Goal: Information Seeking & Learning: Learn about a topic

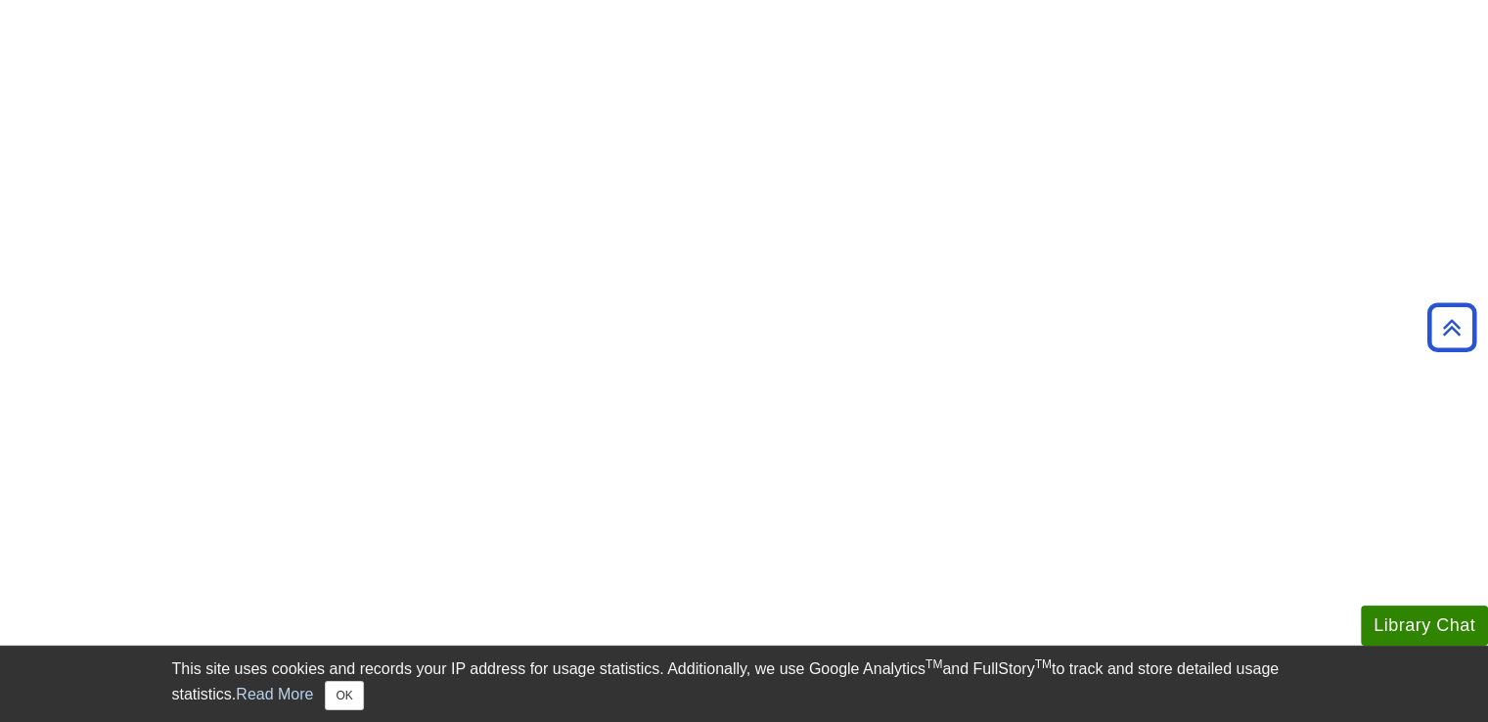
scroll to position [1468, 0]
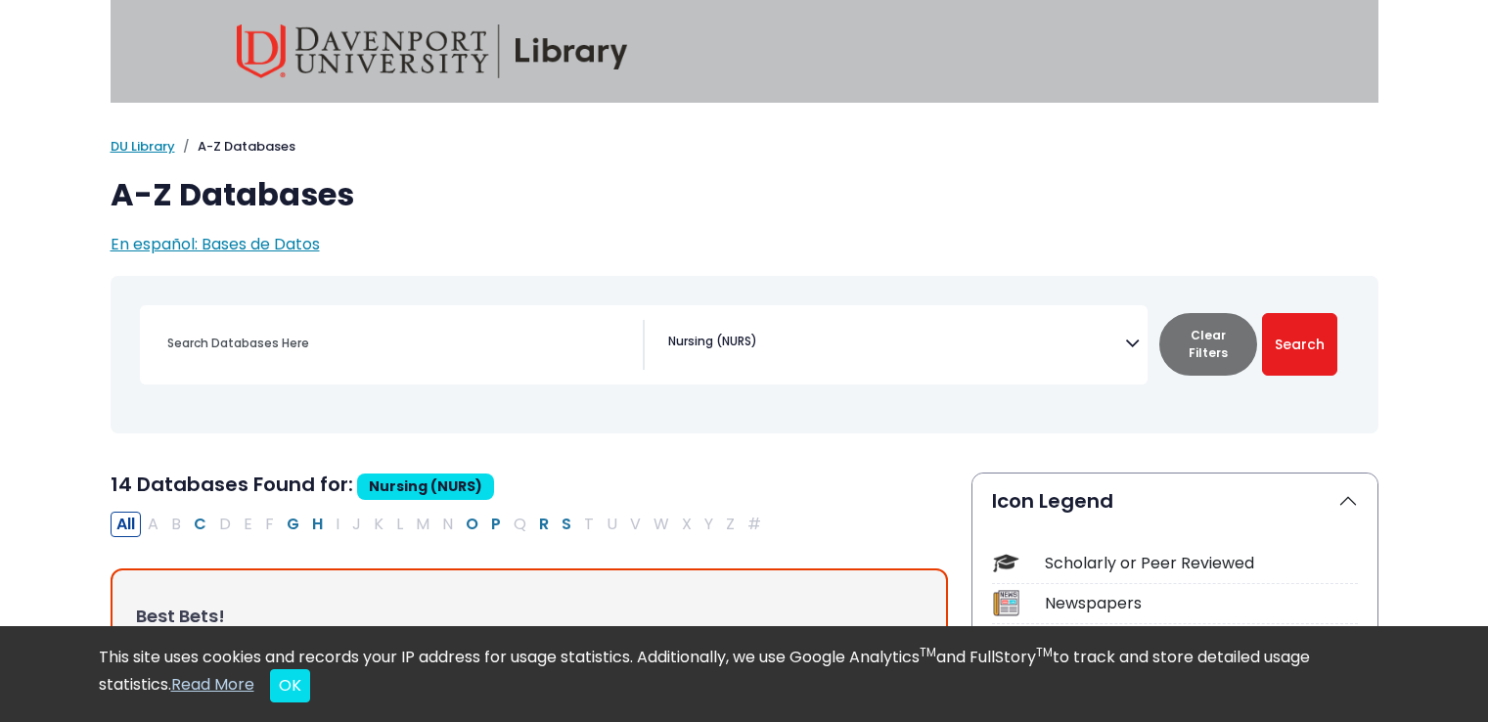
select select "219076"
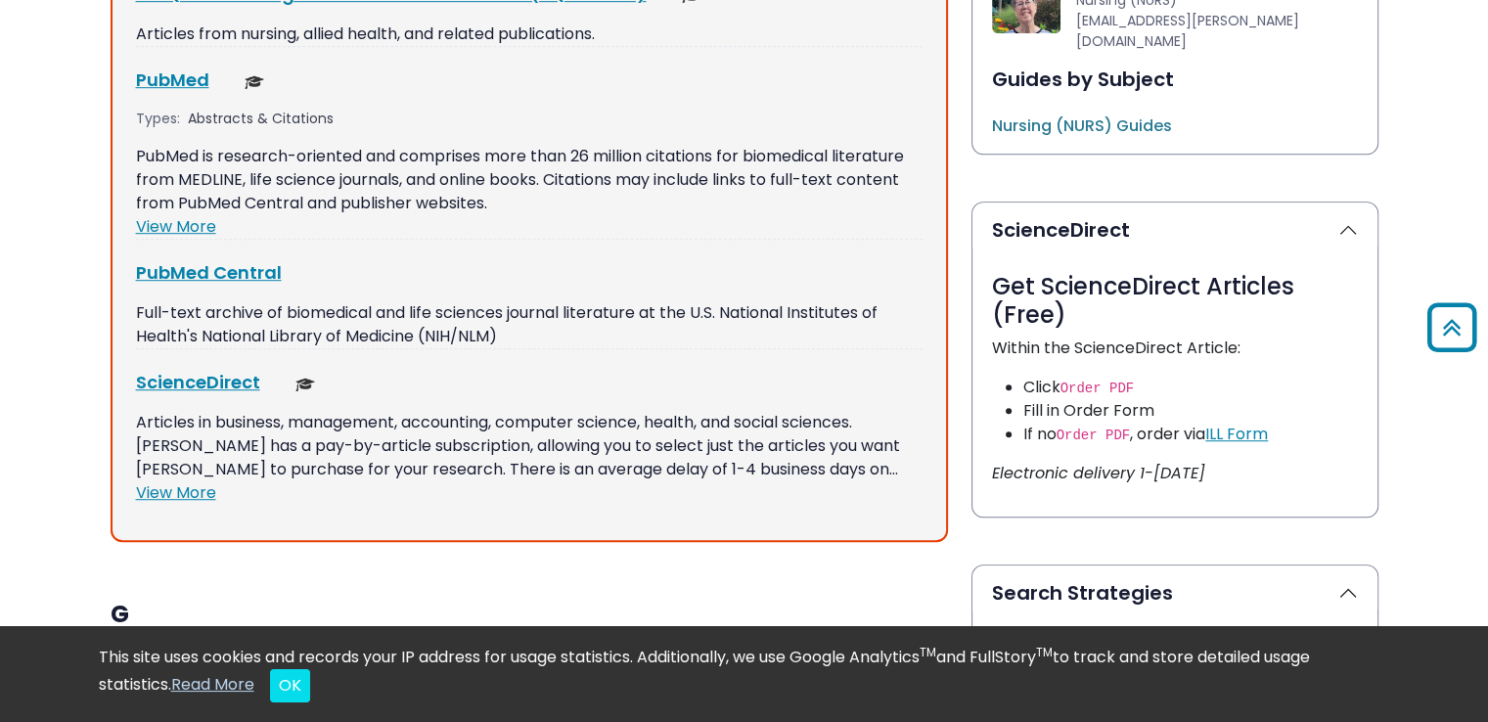
scroll to position [881, 0]
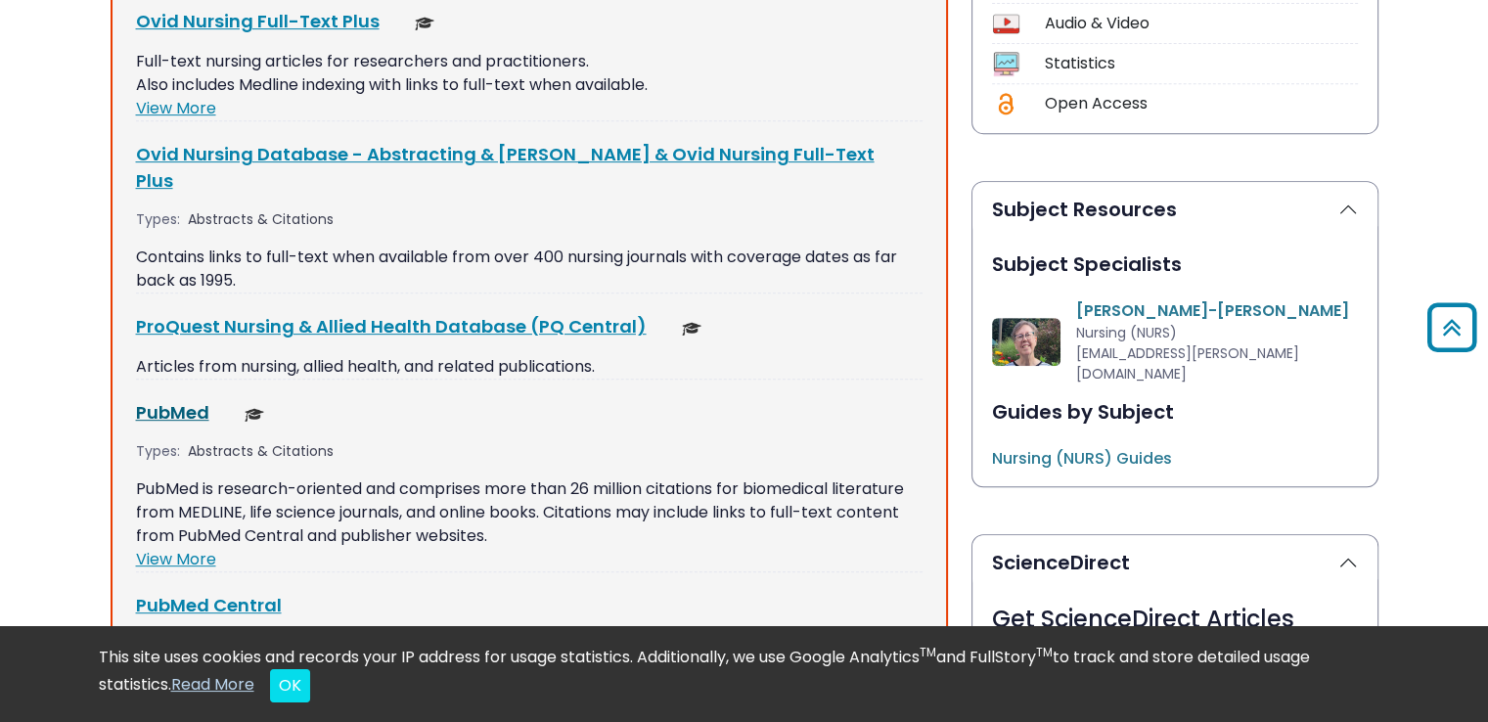
click at [187, 400] on link "PubMed This link opens in a new window" at bounding box center [172, 412] width 73 height 24
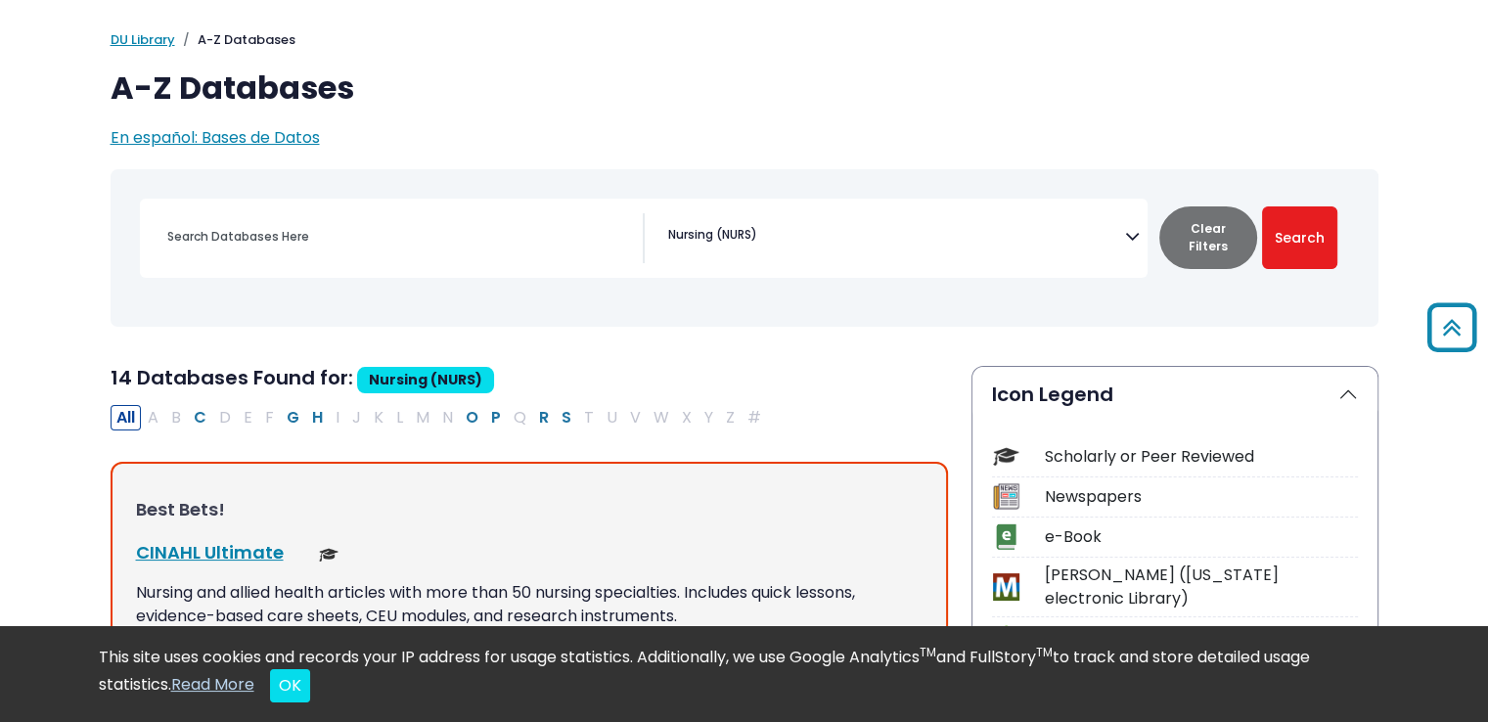
scroll to position [0, 0]
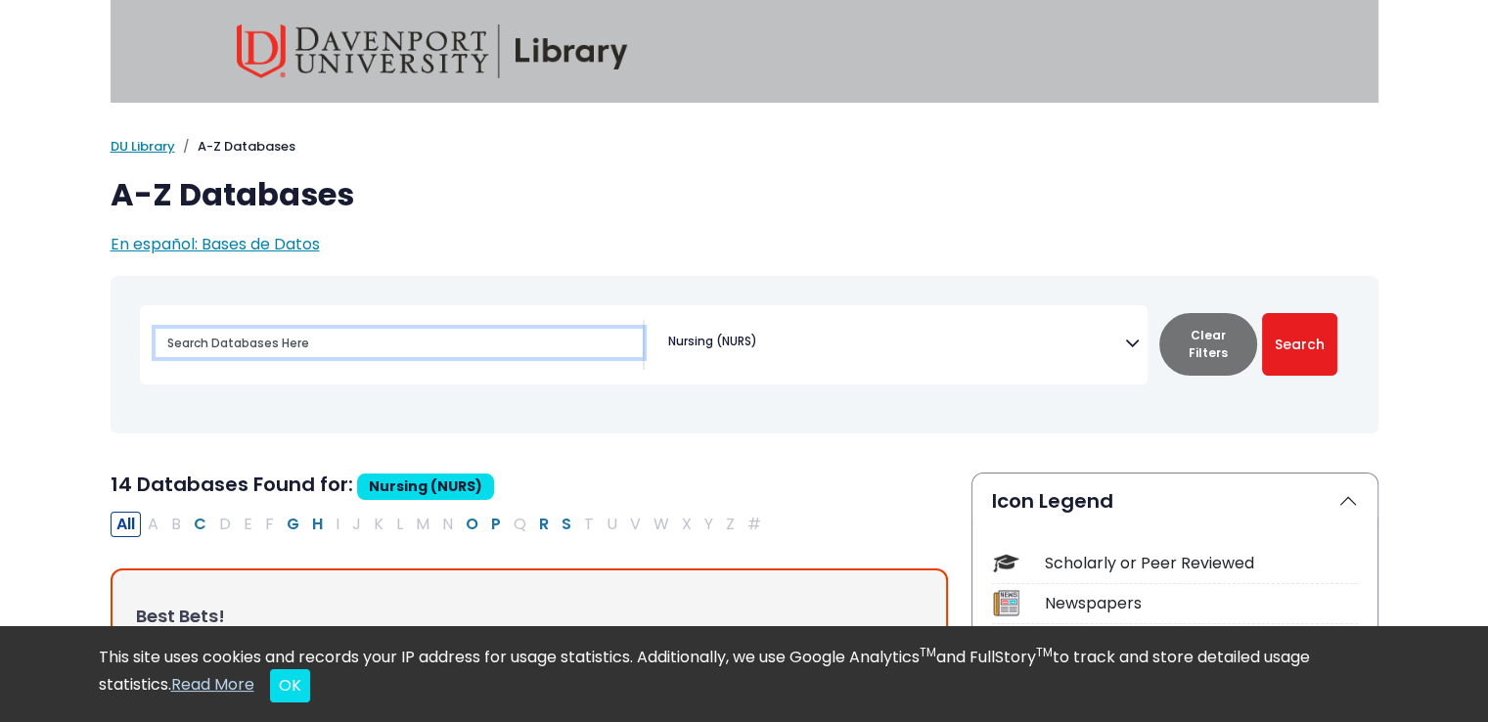
drag, startPoint x: 356, startPoint y: 341, endPoint x: 64, endPoint y: 345, distance: 292.6
click at [1262, 313] on button "Search" at bounding box center [1299, 344] width 75 height 63
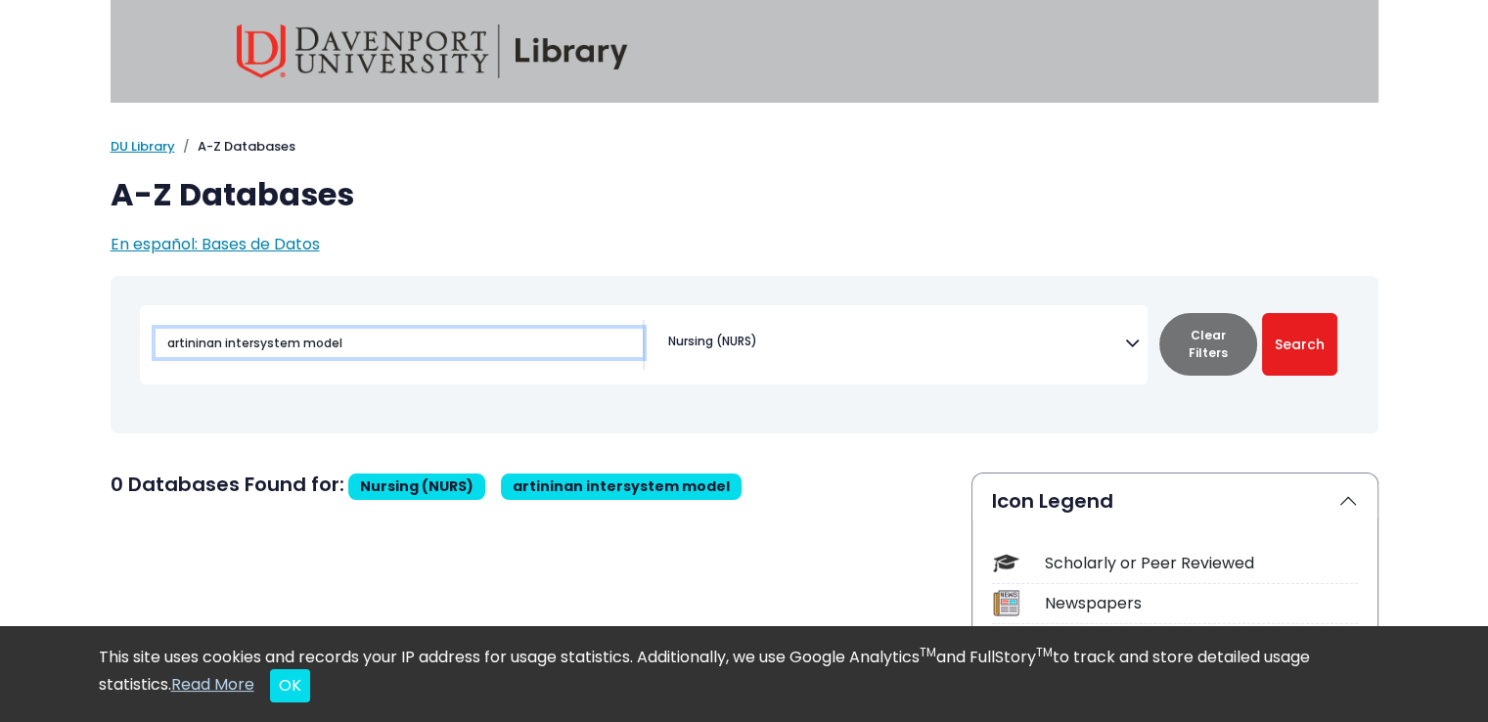
drag, startPoint x: 223, startPoint y: 345, endPoint x: 16, endPoint y: 353, distance: 207.6
type input "intersystem model"
click at [1262, 313] on button "Search" at bounding box center [1299, 344] width 75 height 63
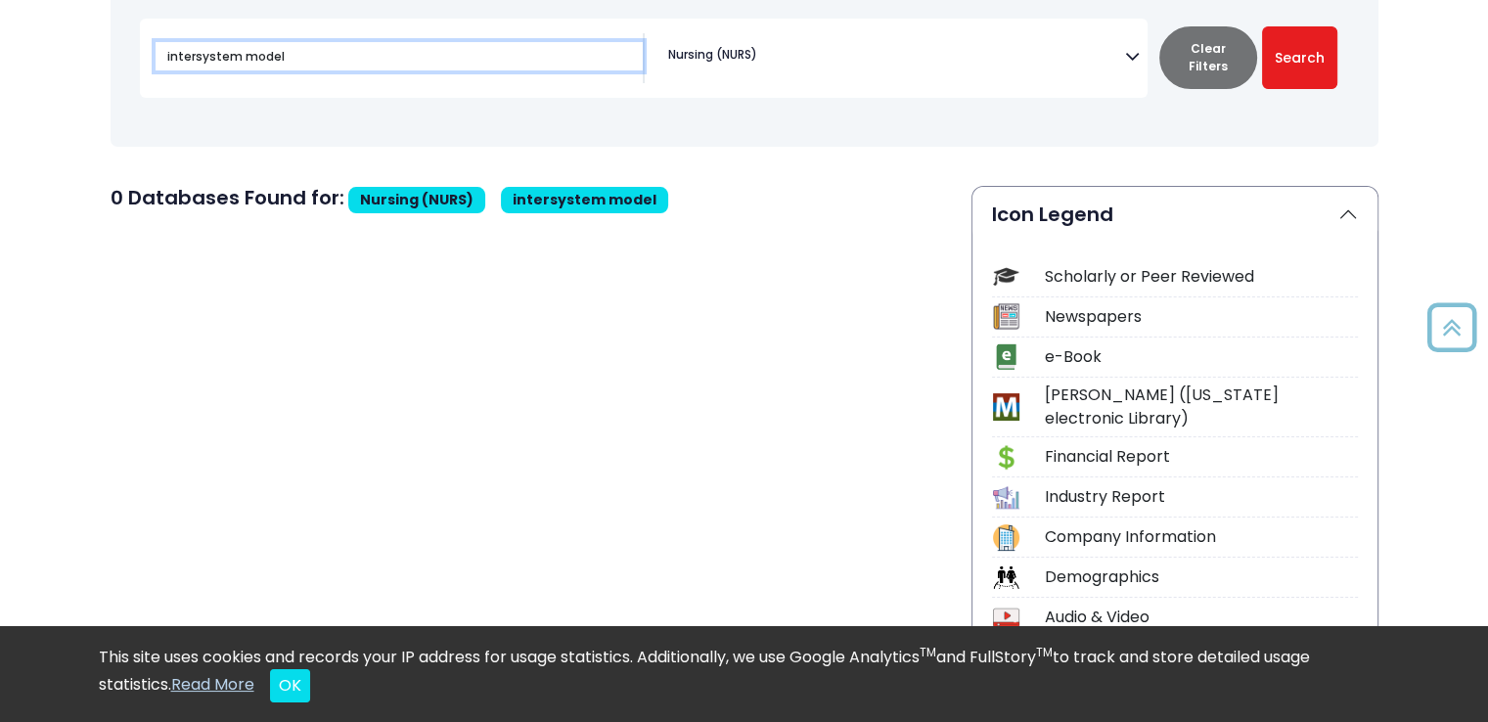
scroll to position [98, 0]
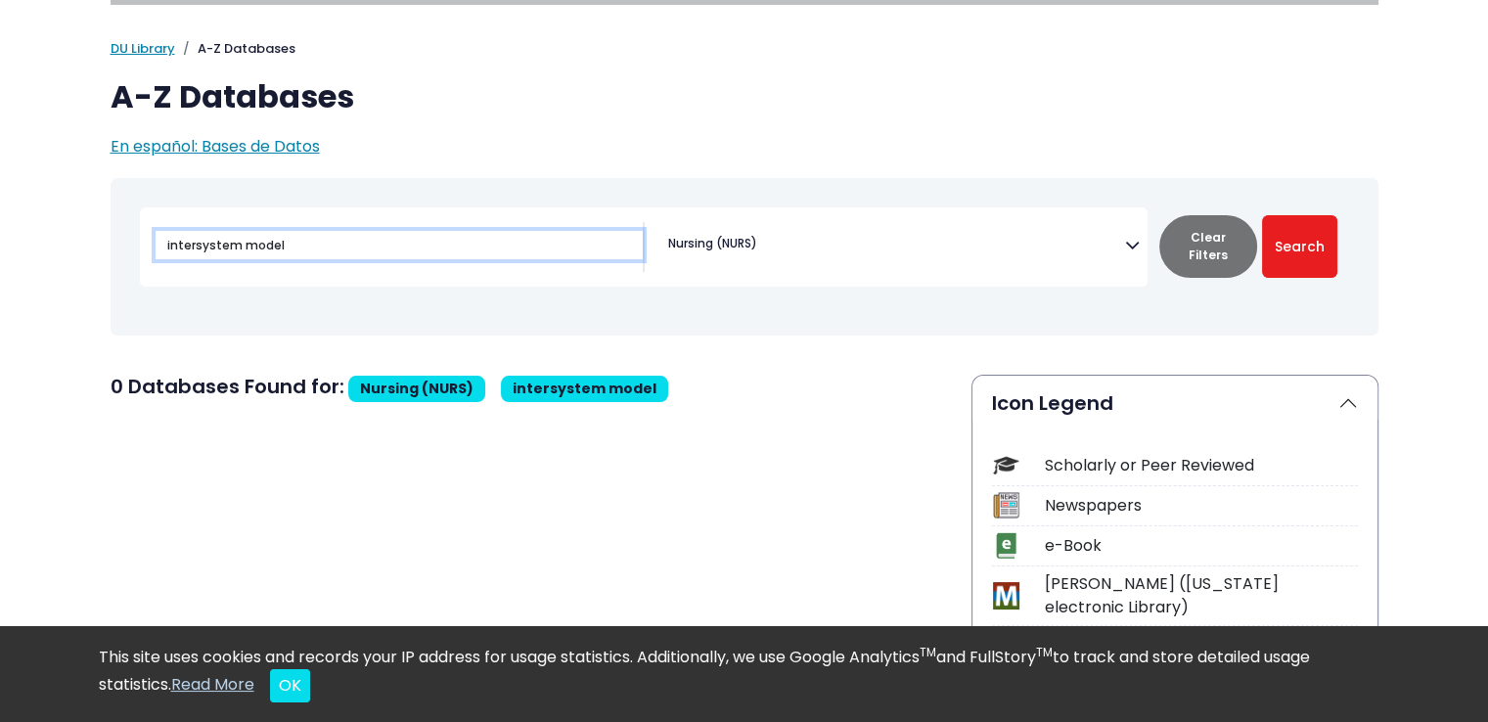
drag, startPoint x: 298, startPoint y: 248, endPoint x: 3, endPoint y: 253, distance: 295.5
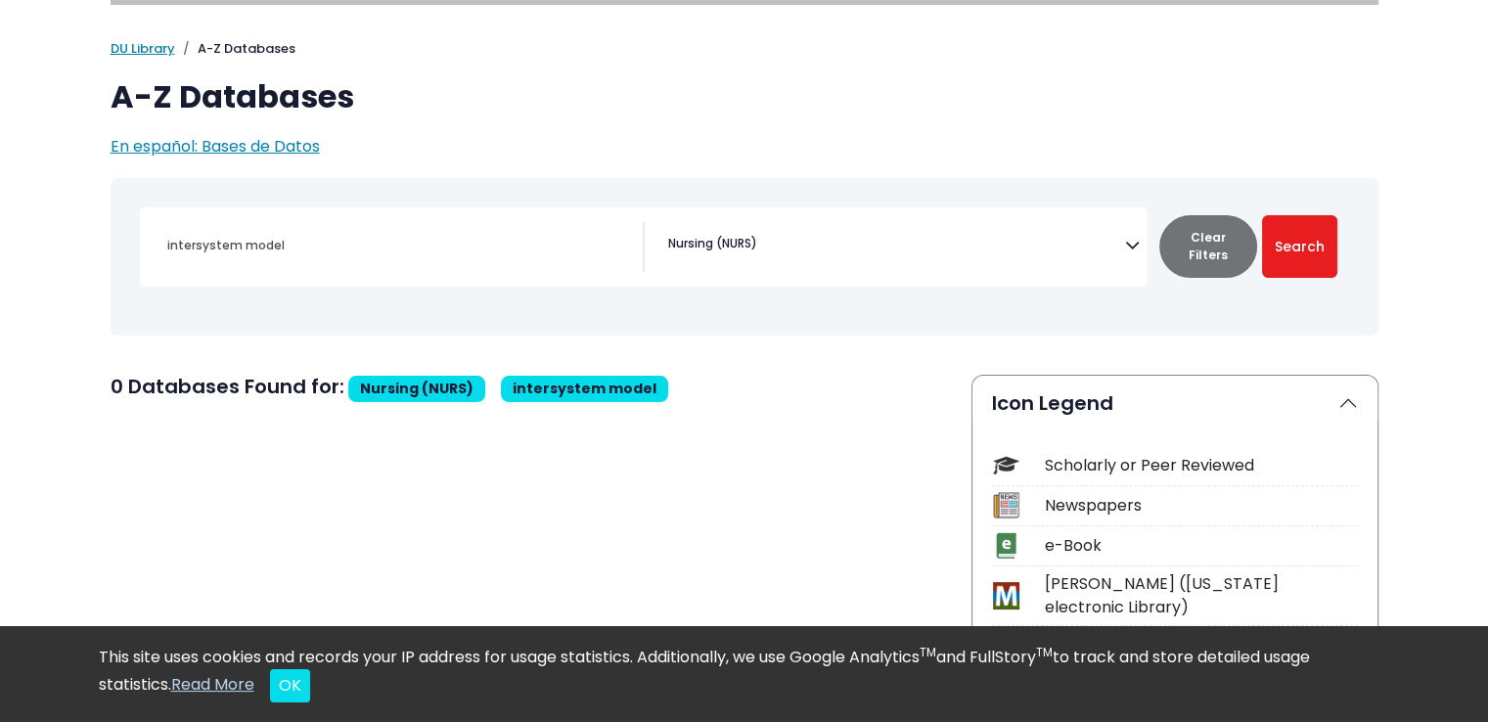
click at [427, 392] on span "Nursing (NURS)" at bounding box center [416, 389] width 137 height 26
click at [596, 390] on span "intersystem model" at bounding box center [585, 389] width 144 height 20
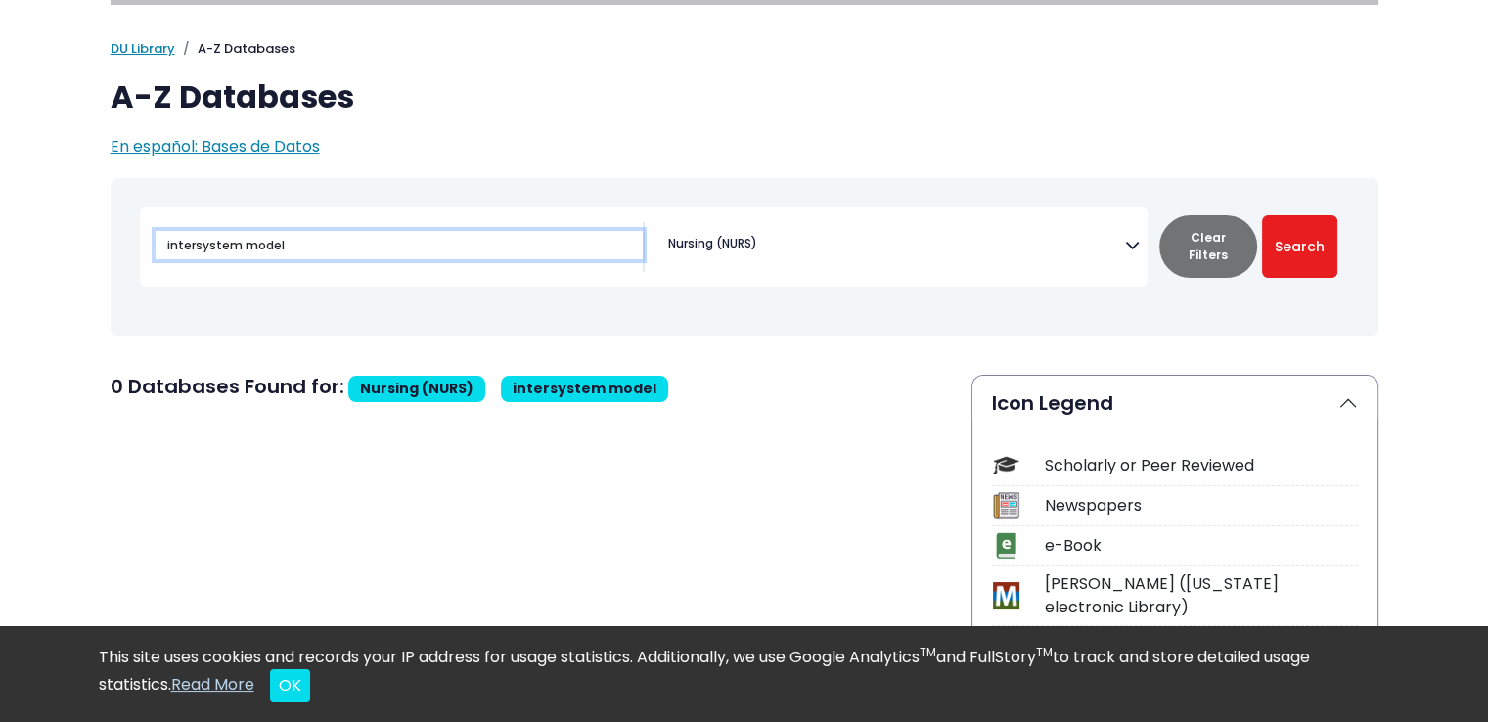
drag, startPoint x: 403, startPoint y: 246, endPoint x: 0, endPoint y: 255, distance: 403.2
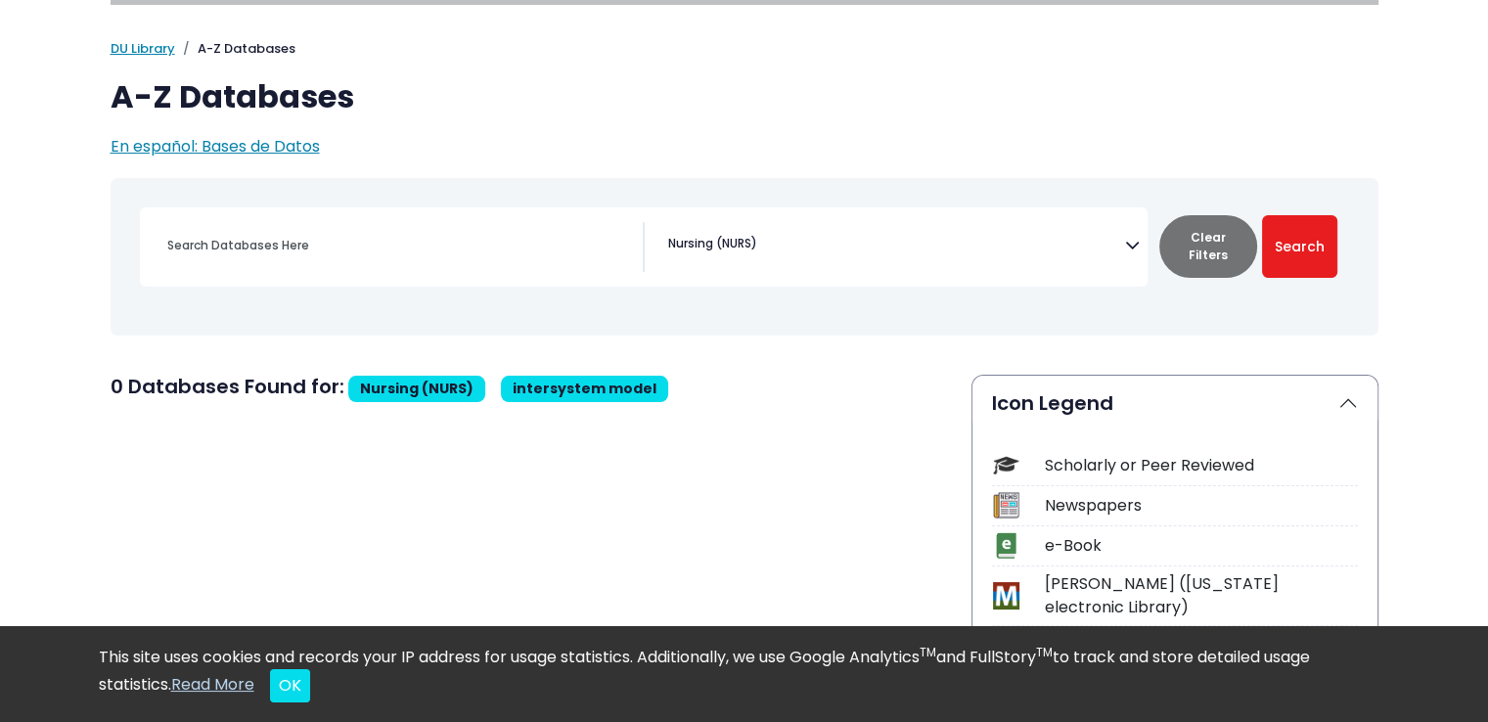
click at [733, 240] on span "Nursing (NURS)" at bounding box center [712, 244] width 89 height 18
click at [1328, 248] on button "Search" at bounding box center [1299, 246] width 75 height 63
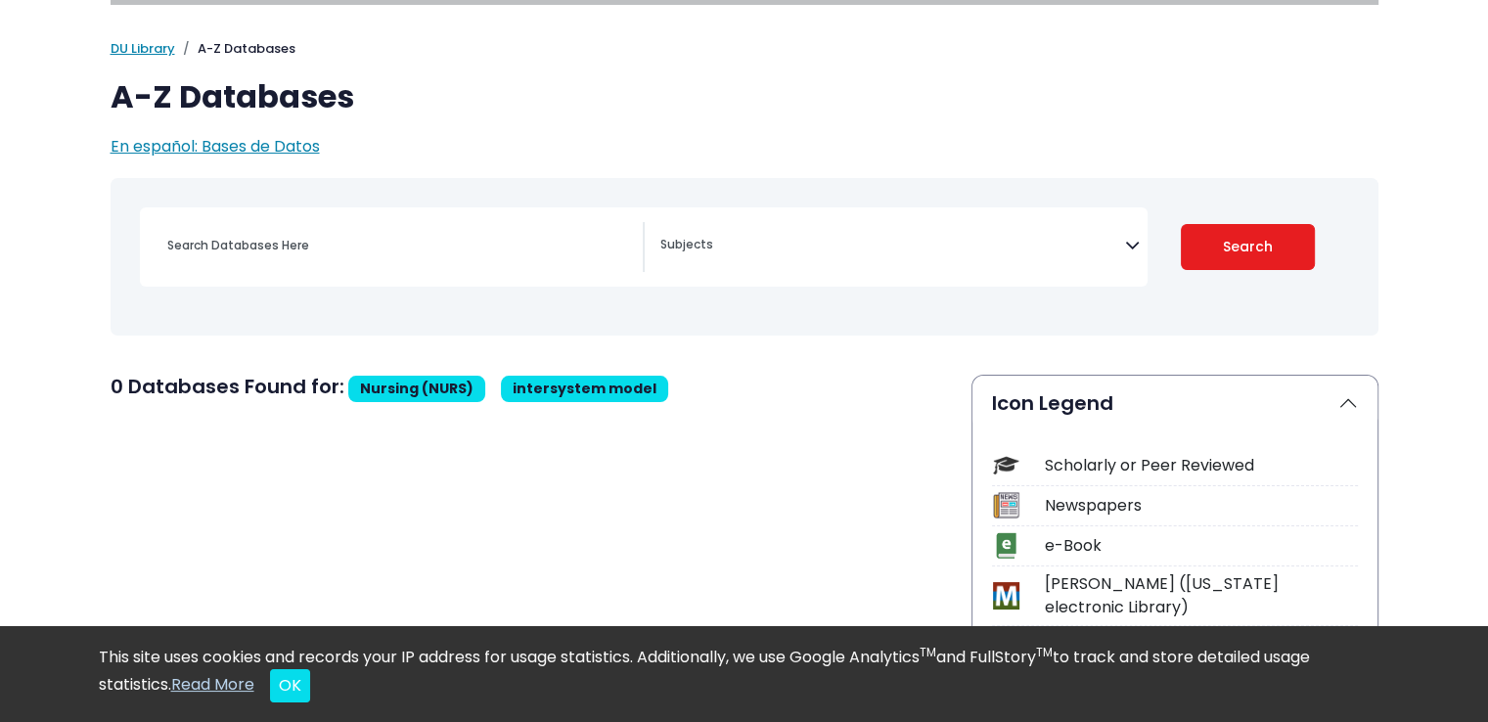
select select "Database Subject Filter"
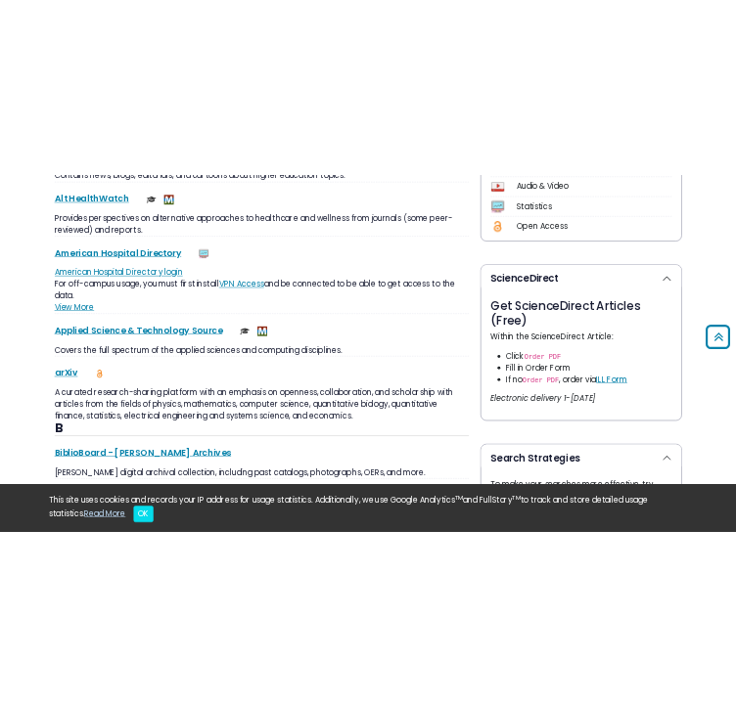
scroll to position [391, 0]
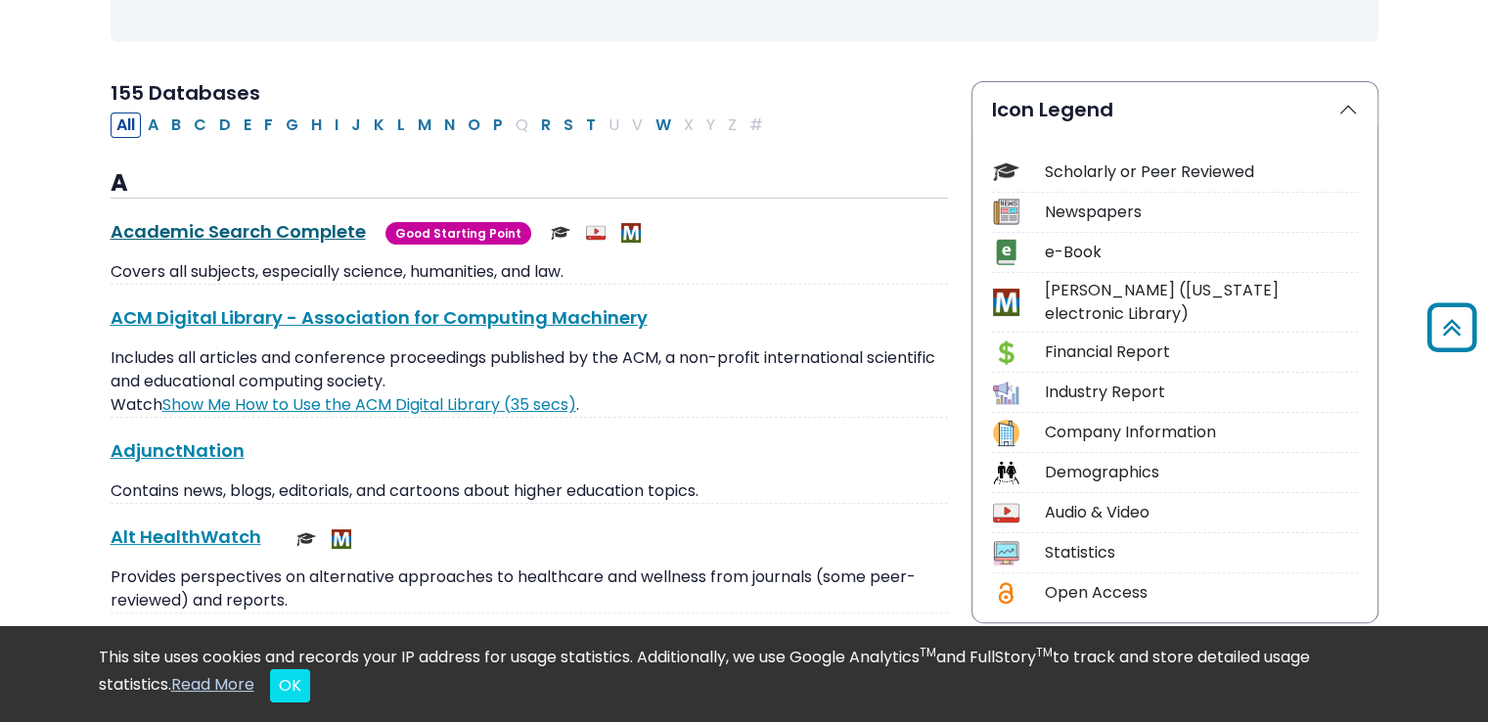
click at [232, 227] on link "Academic Search Complete This link opens in a new window" at bounding box center [238, 231] width 255 height 24
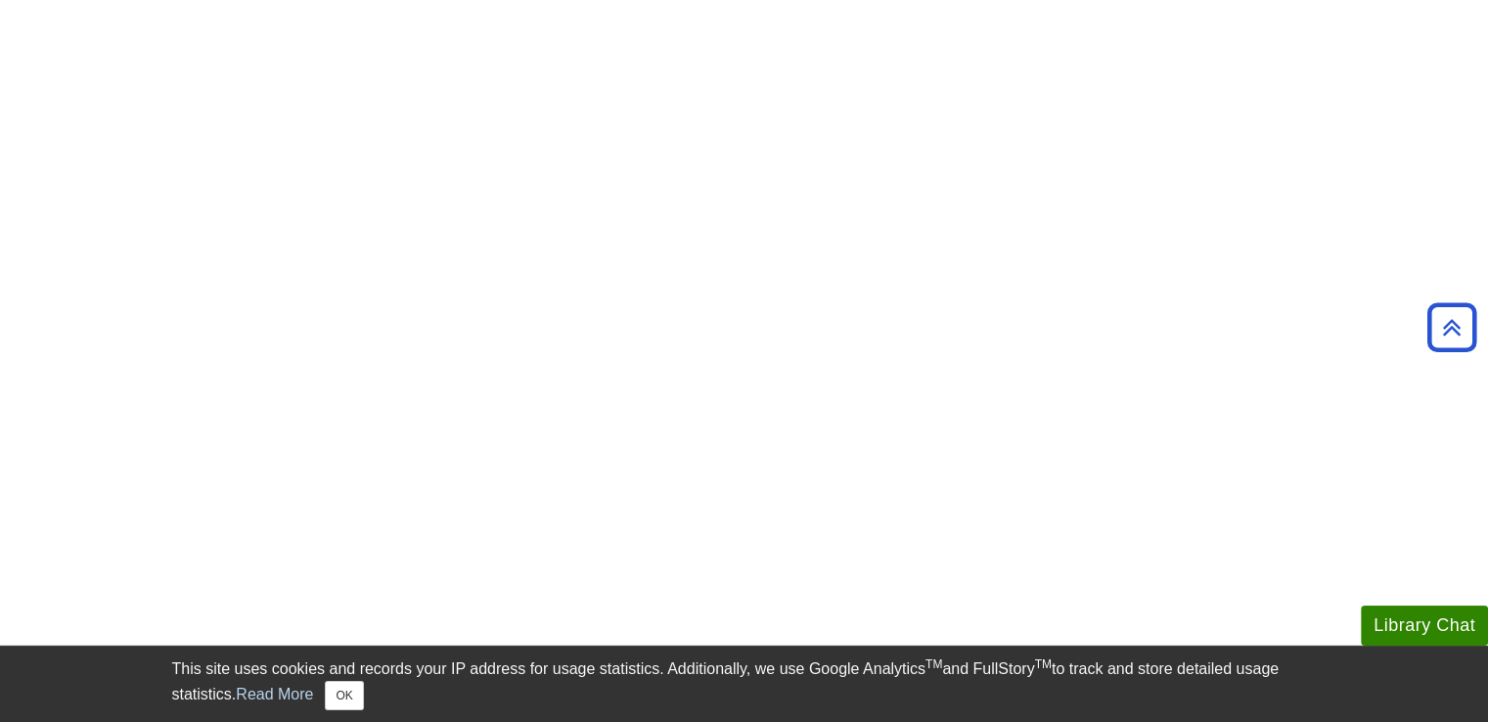
scroll to position [1859, 0]
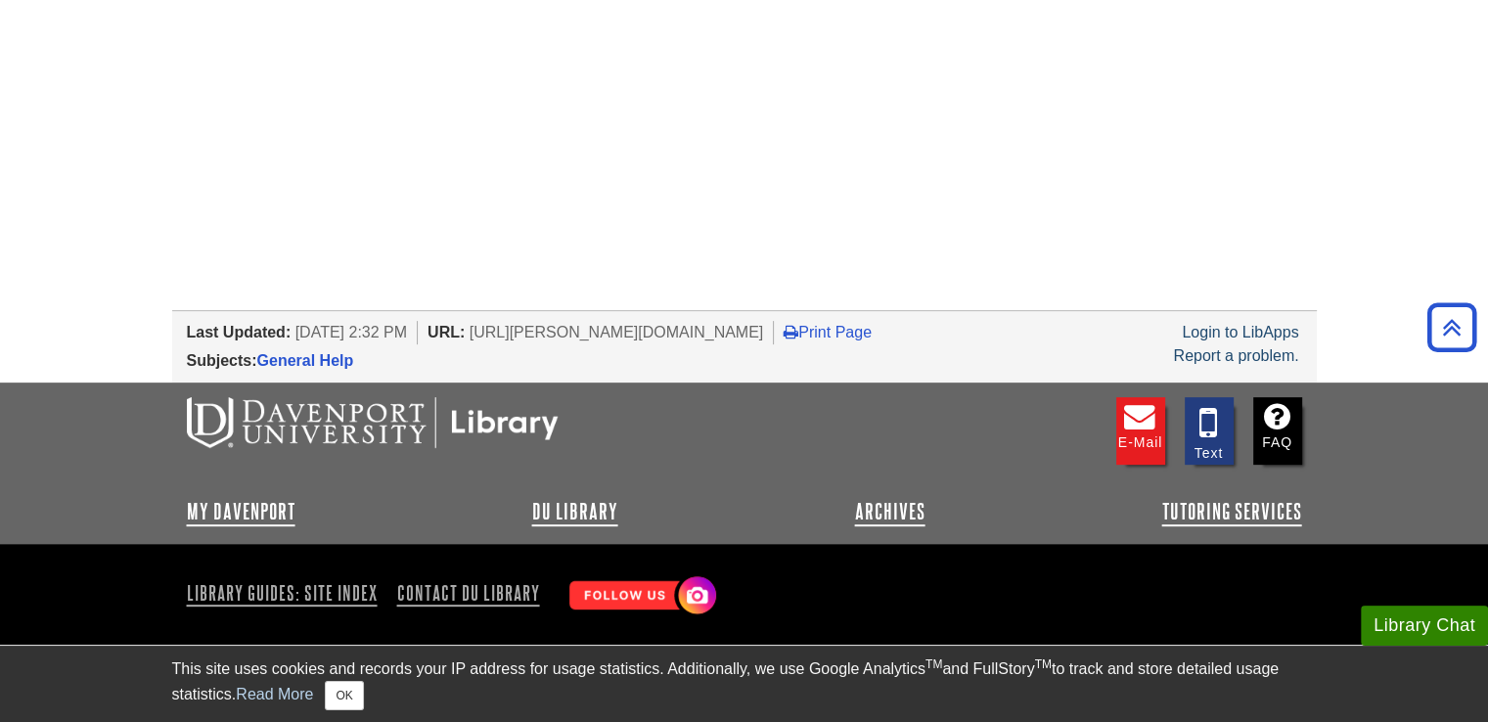
scroll to position [267, 0]
